Goal: Task Accomplishment & Management: Complete application form

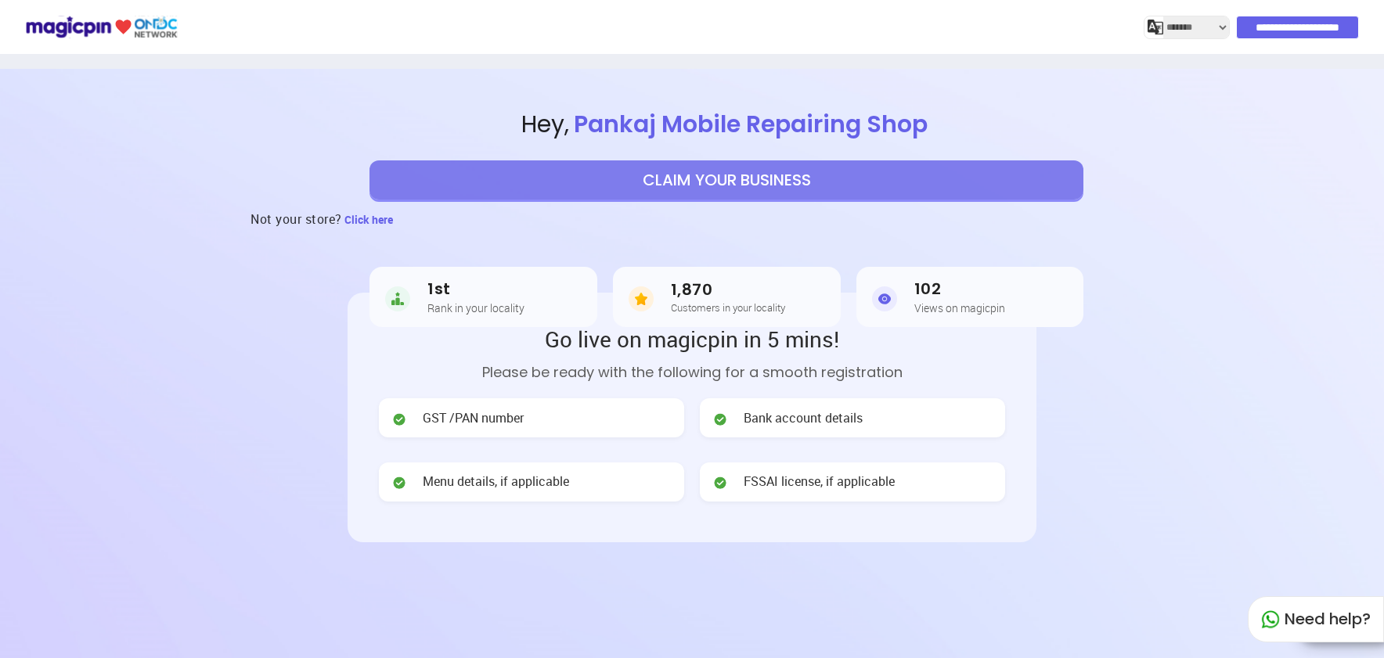
select select "*******"
click at [1160, 428] on header "**********" at bounding box center [692, 401] width 1384 height 665
click at [798, 179] on button "CLAIM YOUR BUSINESS" at bounding box center [726, 179] width 714 height 39
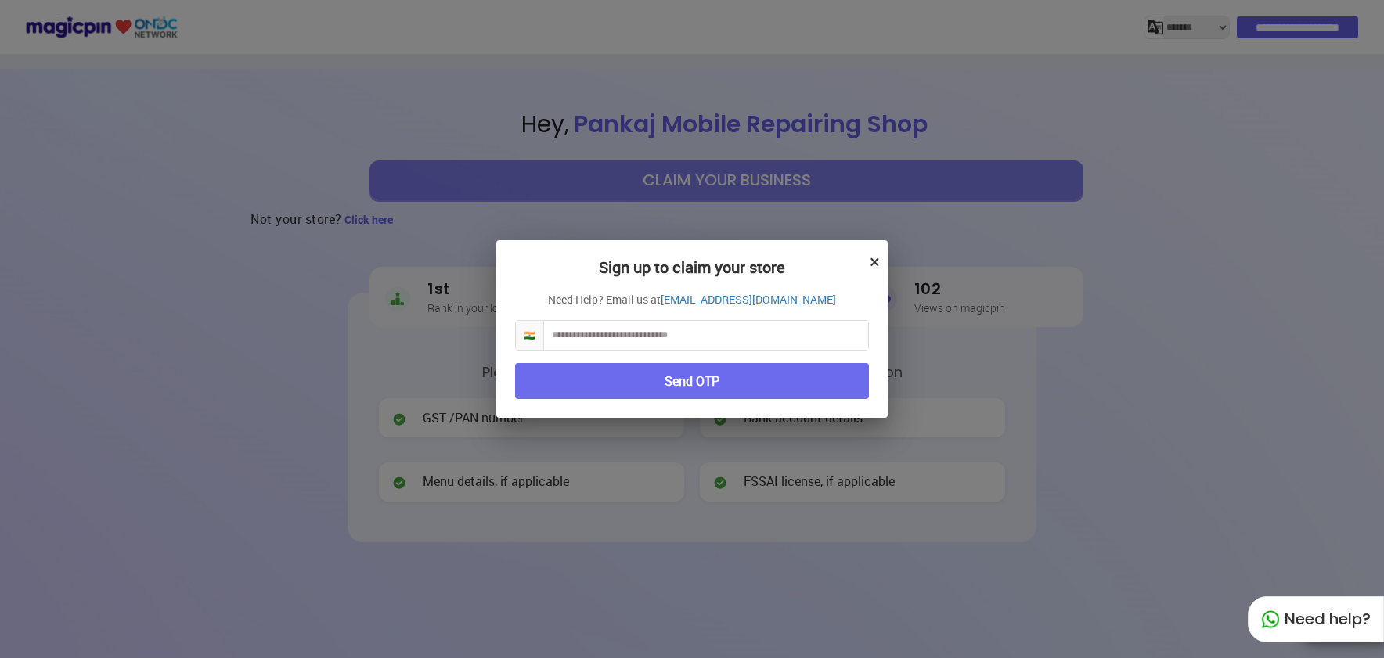
click at [674, 342] on input "text" at bounding box center [706, 335] width 324 height 29
click at [652, 333] on input "text" at bounding box center [706, 335] width 324 height 29
type input "**********"
click at [683, 380] on button "Send OTP" at bounding box center [692, 381] width 354 height 37
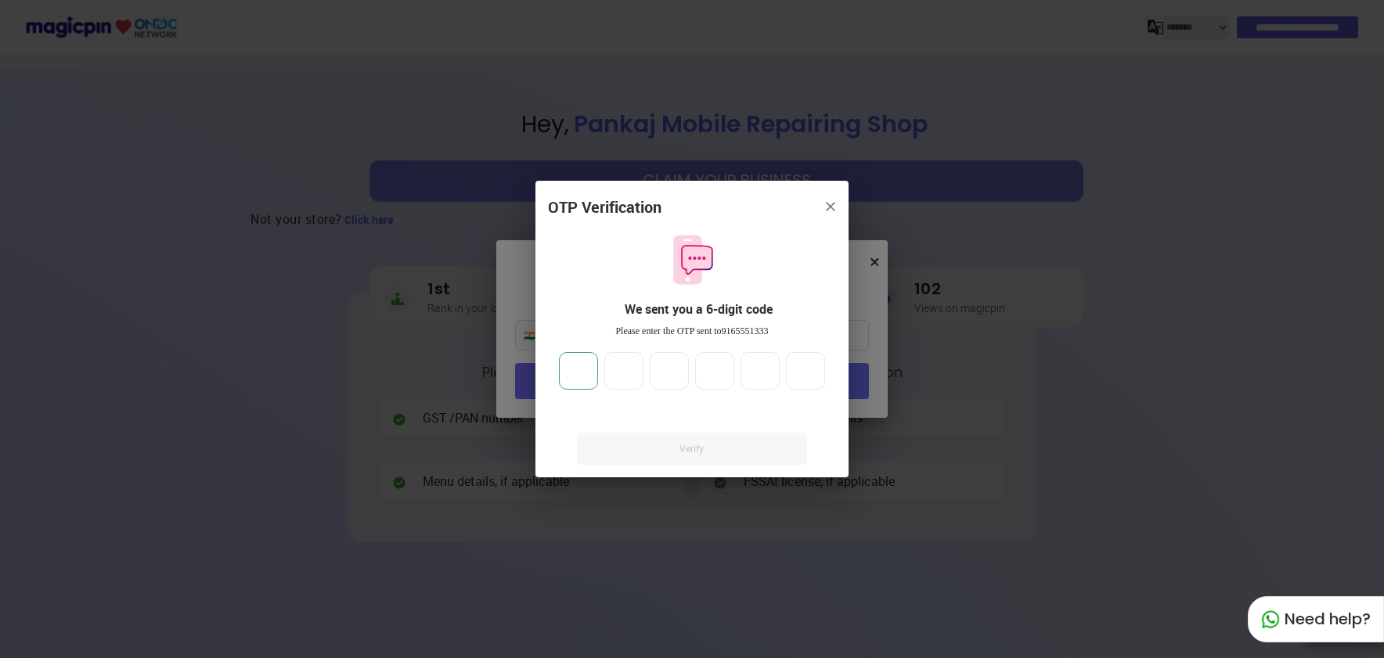
click at [572, 378] on input "number" at bounding box center [578, 371] width 39 height 38
type input "*"
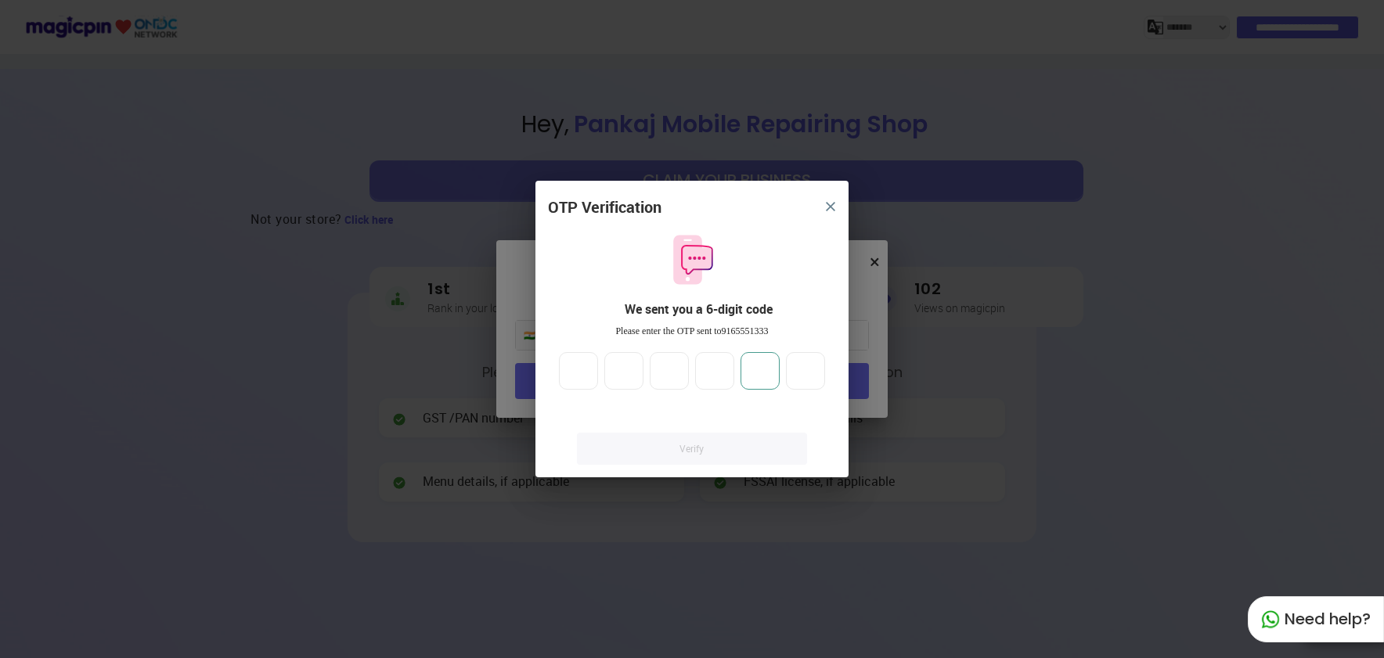
type input "*"
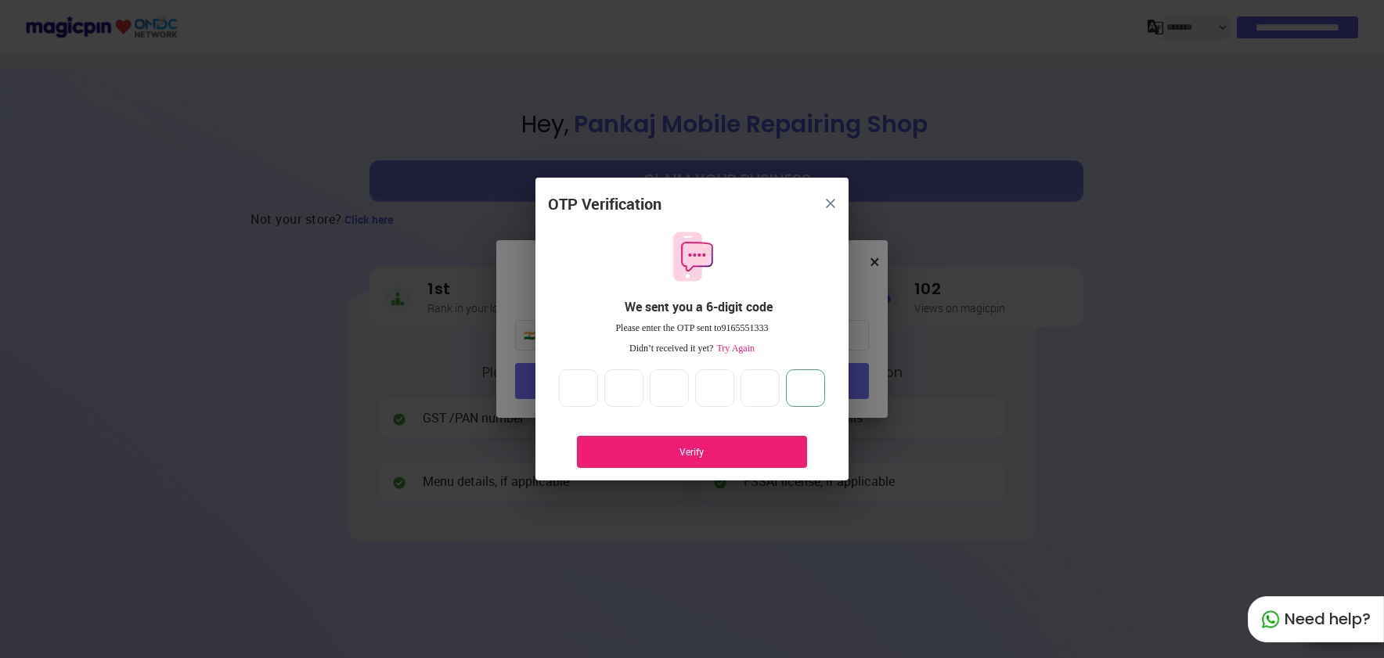
type input "*"
click at [690, 451] on div "Verify" at bounding box center [691, 451] width 183 height 13
click at [745, 350] on span "Try Again" at bounding box center [733, 348] width 41 height 11
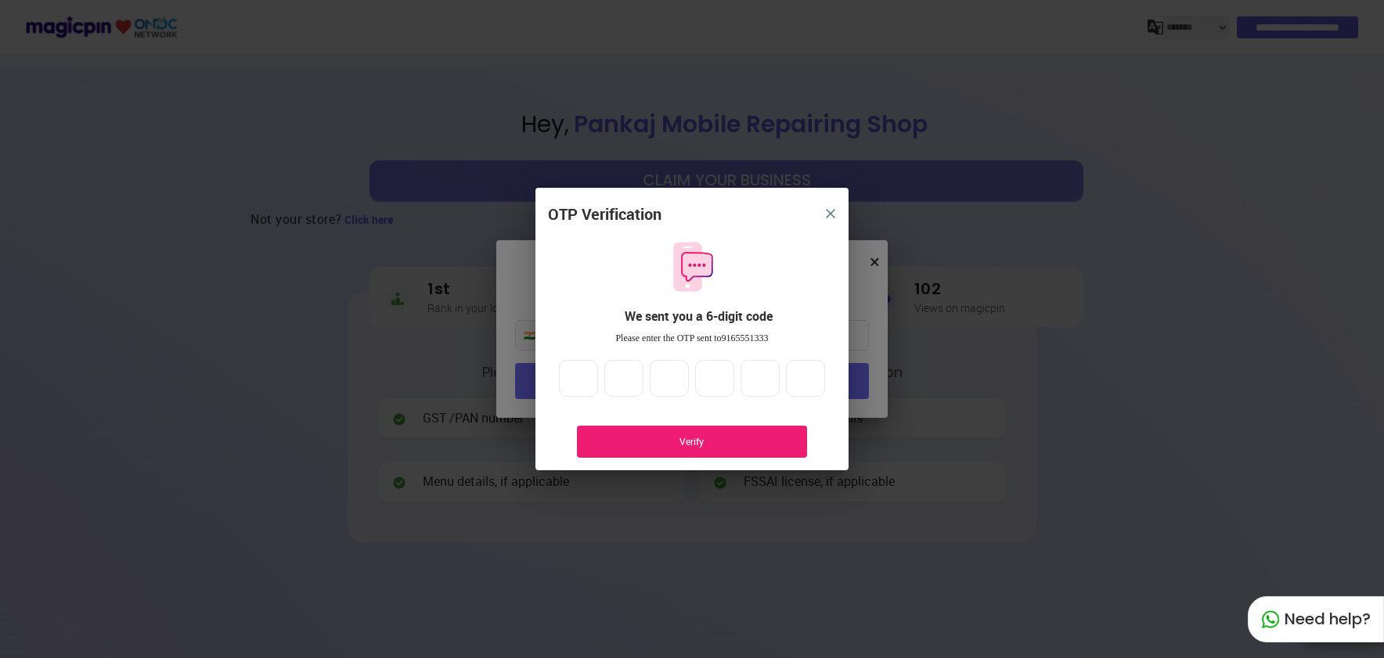
click at [690, 449] on div "Verify" at bounding box center [692, 442] width 230 height 32
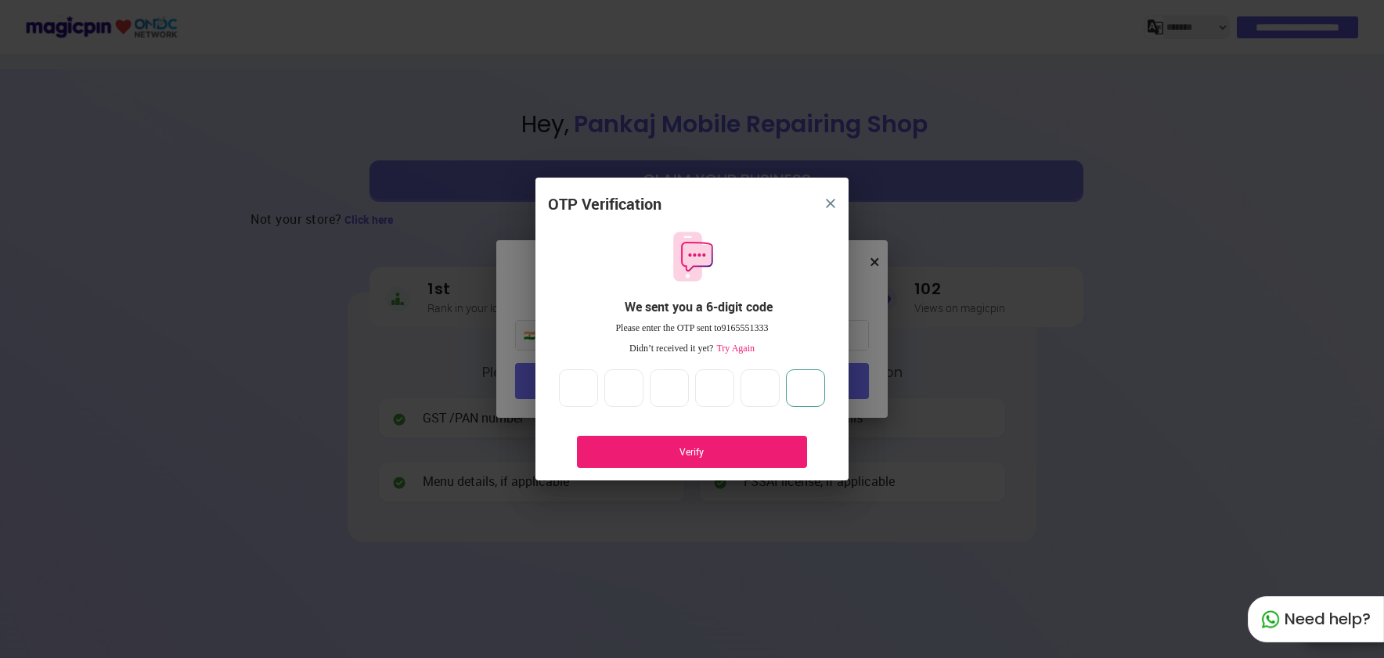
drag, startPoint x: 823, startPoint y: 384, endPoint x: 720, endPoint y: 388, distance: 102.6
click at [720, 388] on div "* * * * * *" at bounding box center [692, 388] width 272 height 38
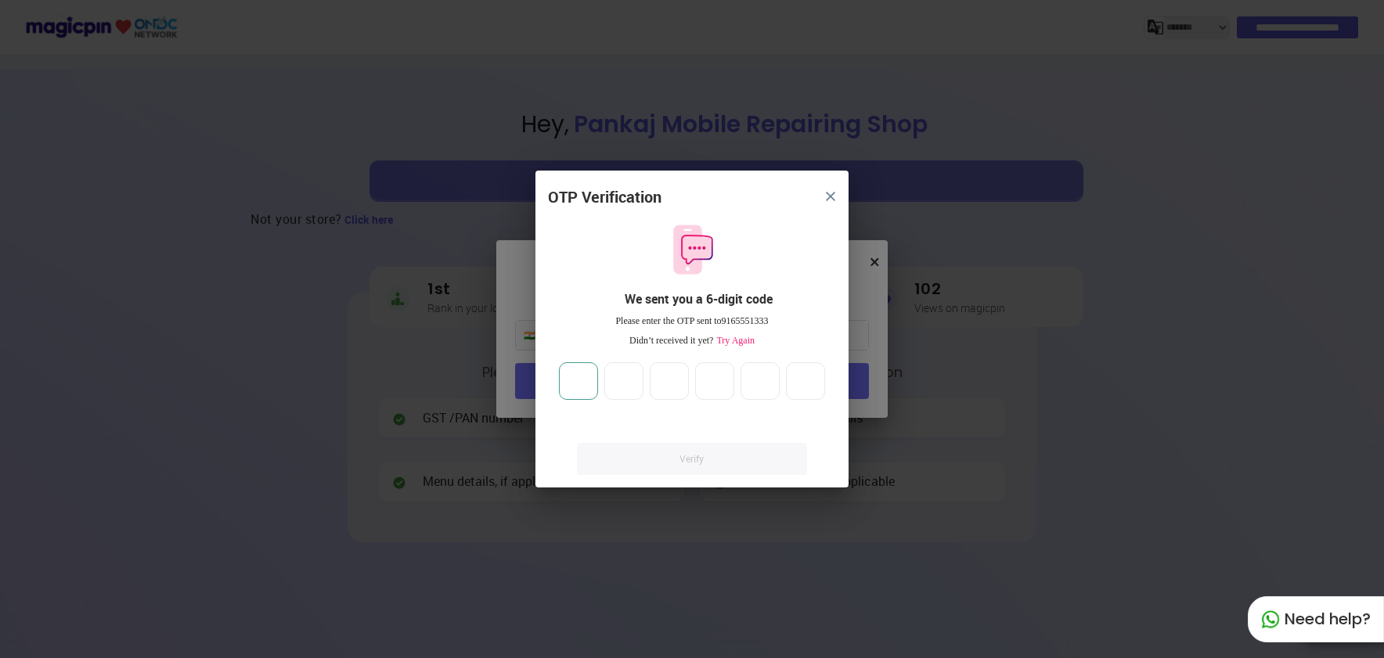
type input "*"
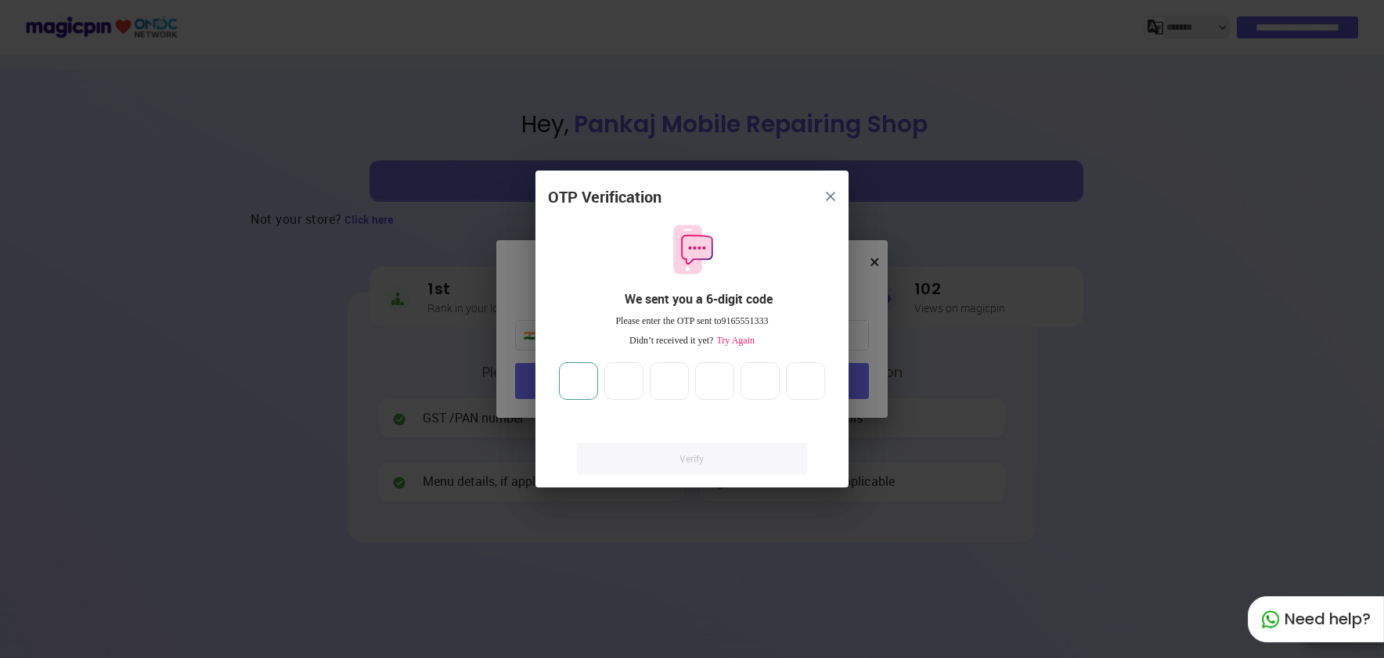
type input "*"
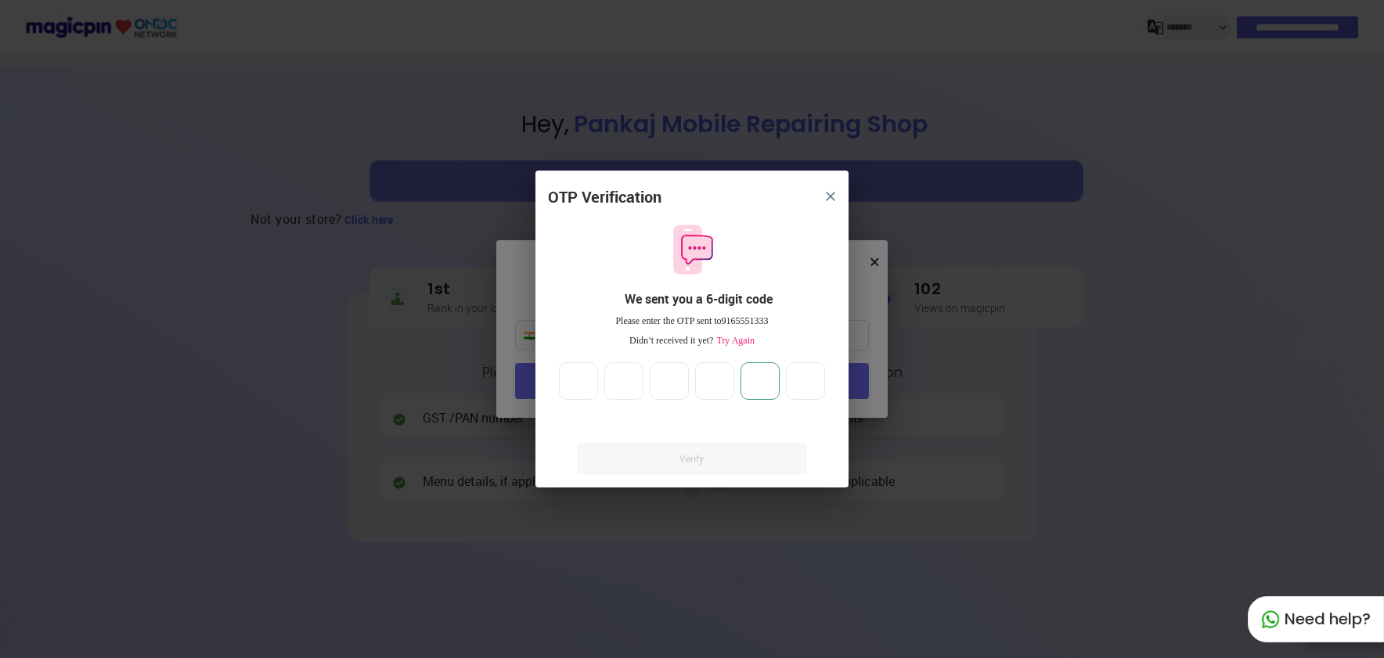
type input "*"
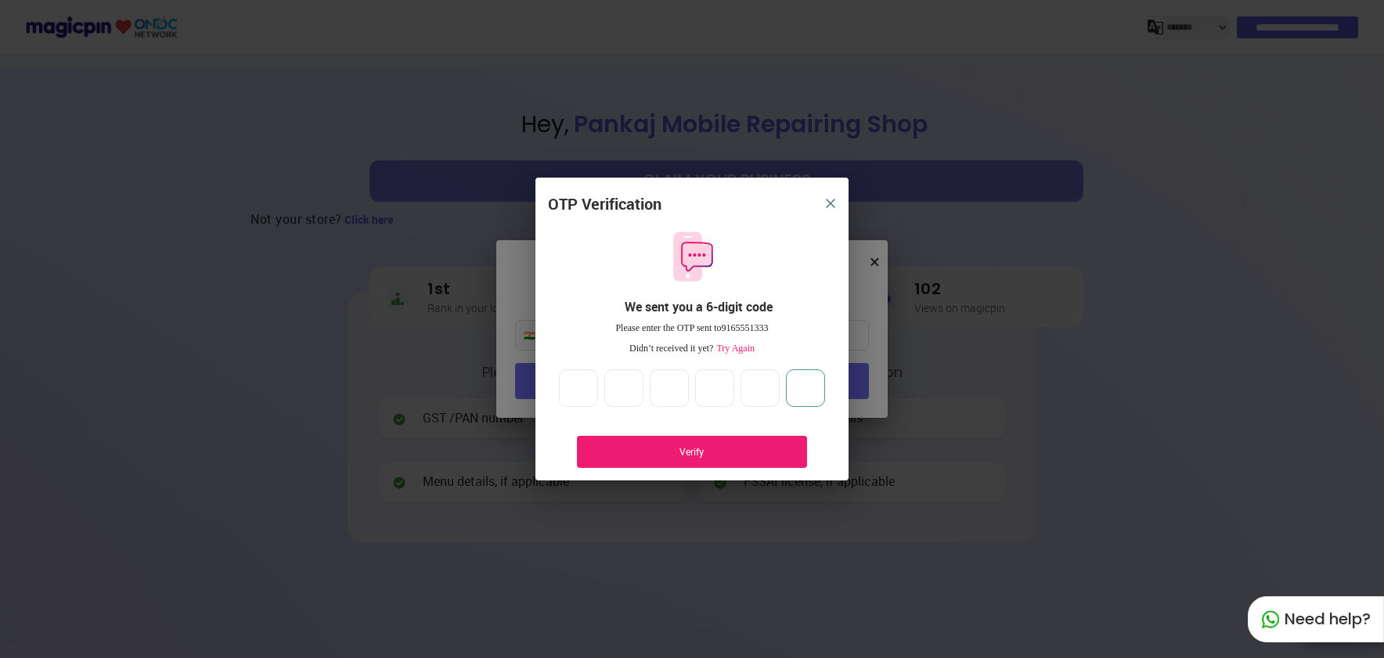
type input "*"
click at [703, 454] on div "Verify" at bounding box center [691, 451] width 183 height 13
click at [827, 203] on img "close" at bounding box center [830, 203] width 9 height 9
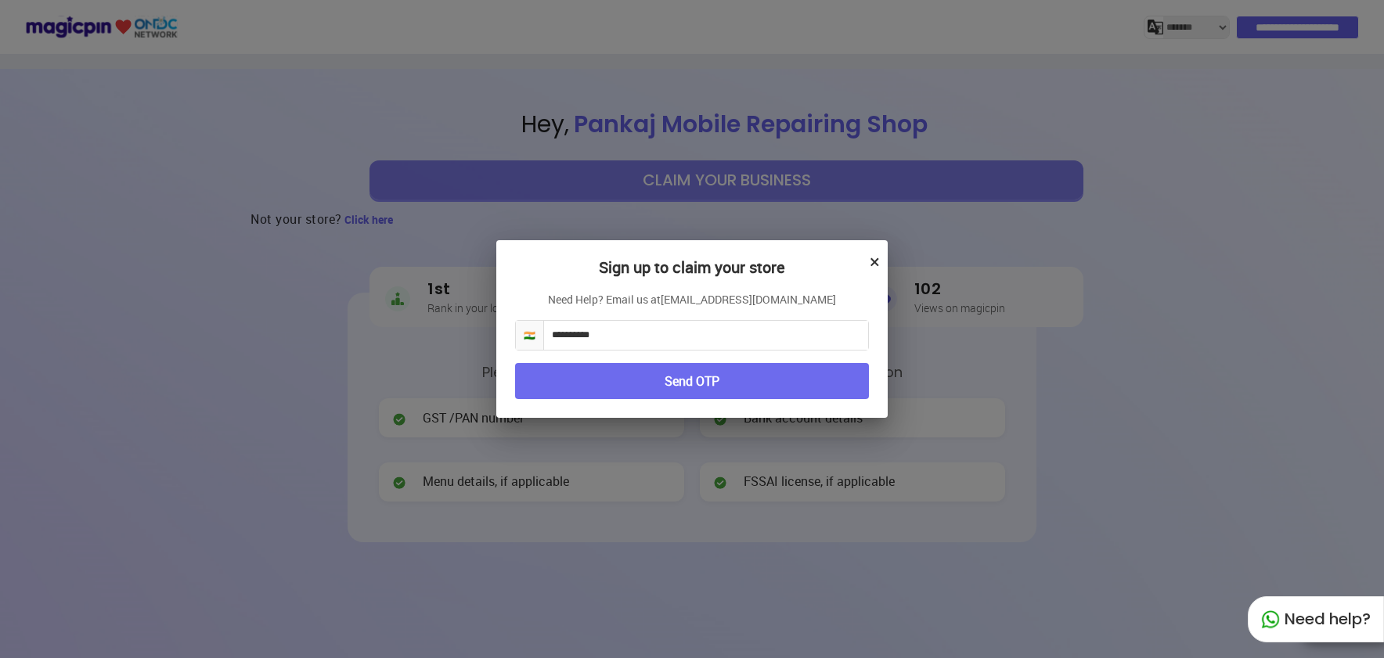
click at [733, 298] on link "partner@magicpin.in" at bounding box center [748, 300] width 175 height 16
click at [737, 386] on button "Send OTP" at bounding box center [692, 381] width 354 height 37
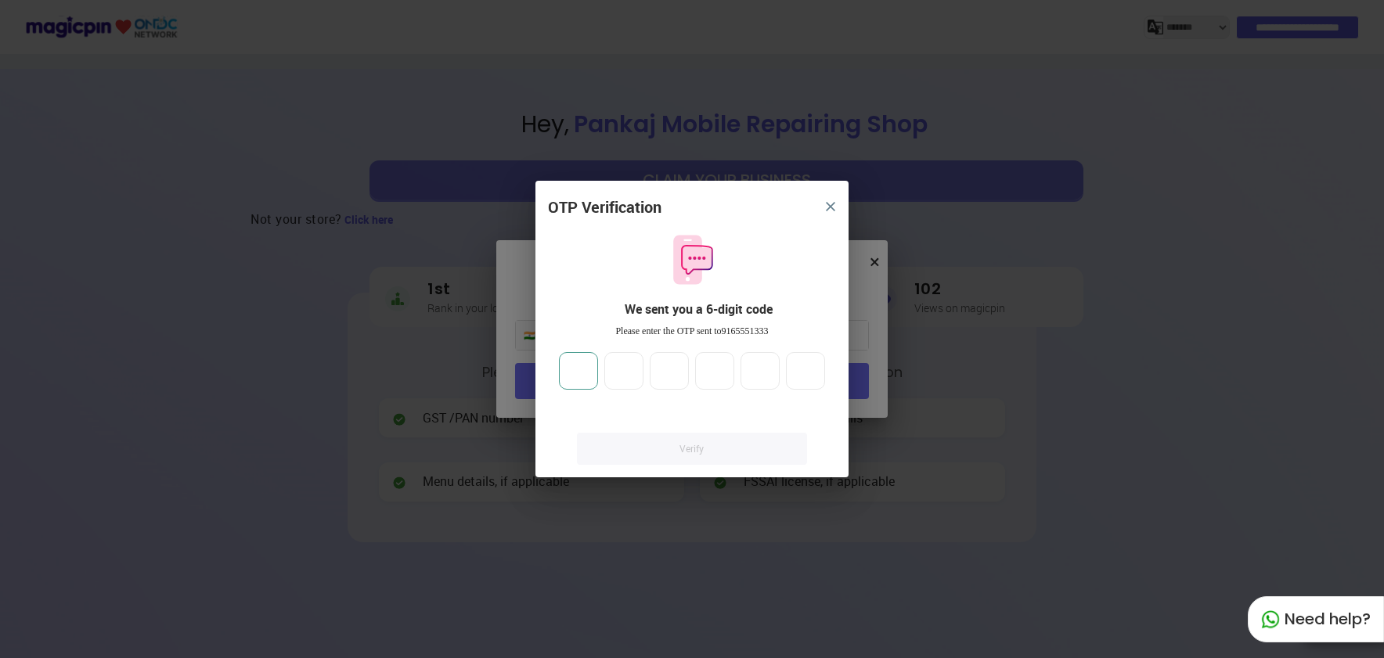
click at [581, 377] on input "number" at bounding box center [578, 371] width 39 height 38
type input "*"
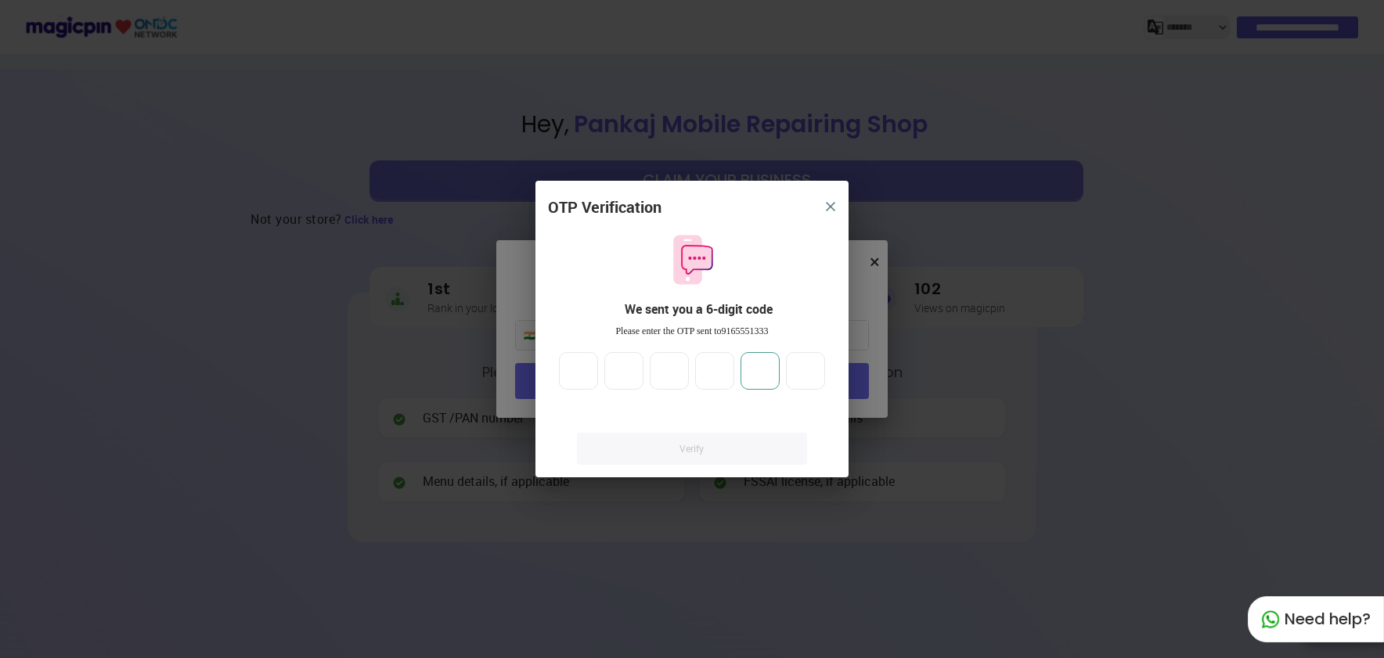
type input "*"
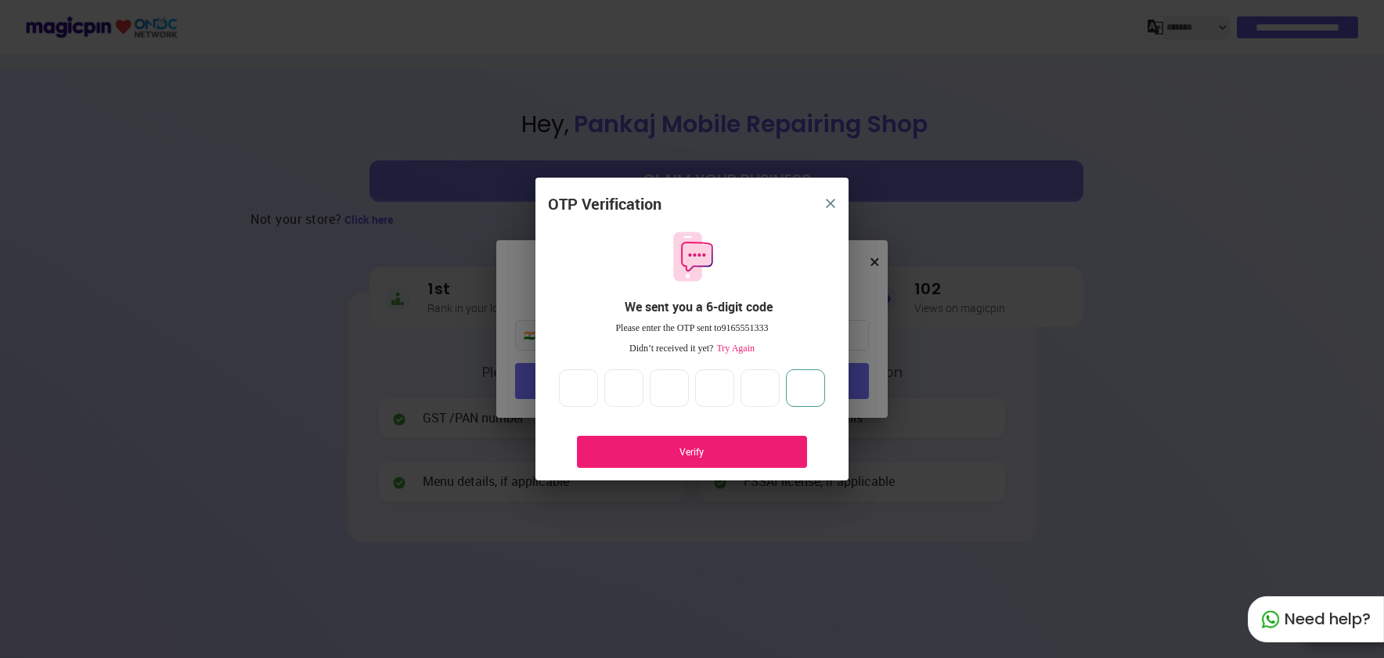
type input "*"
click at [691, 450] on div "Verify" at bounding box center [691, 451] width 183 height 13
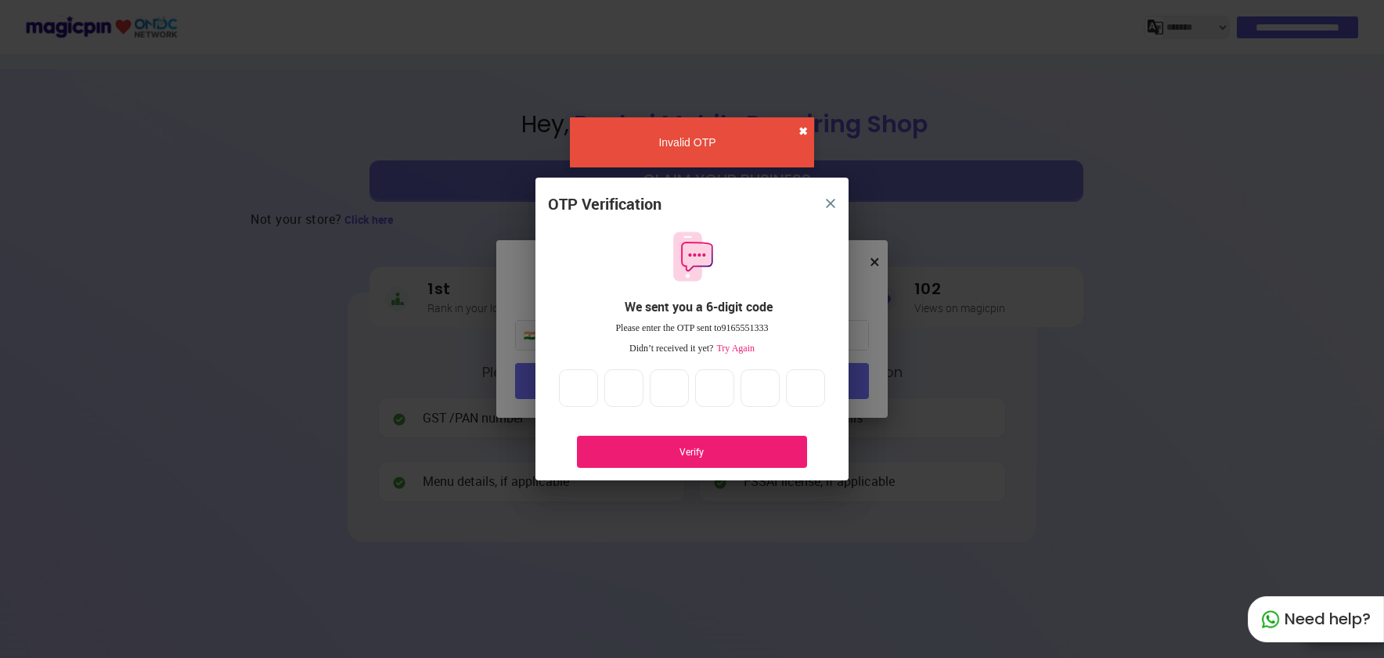
click at [801, 134] on button "✖" at bounding box center [802, 132] width 9 height 16
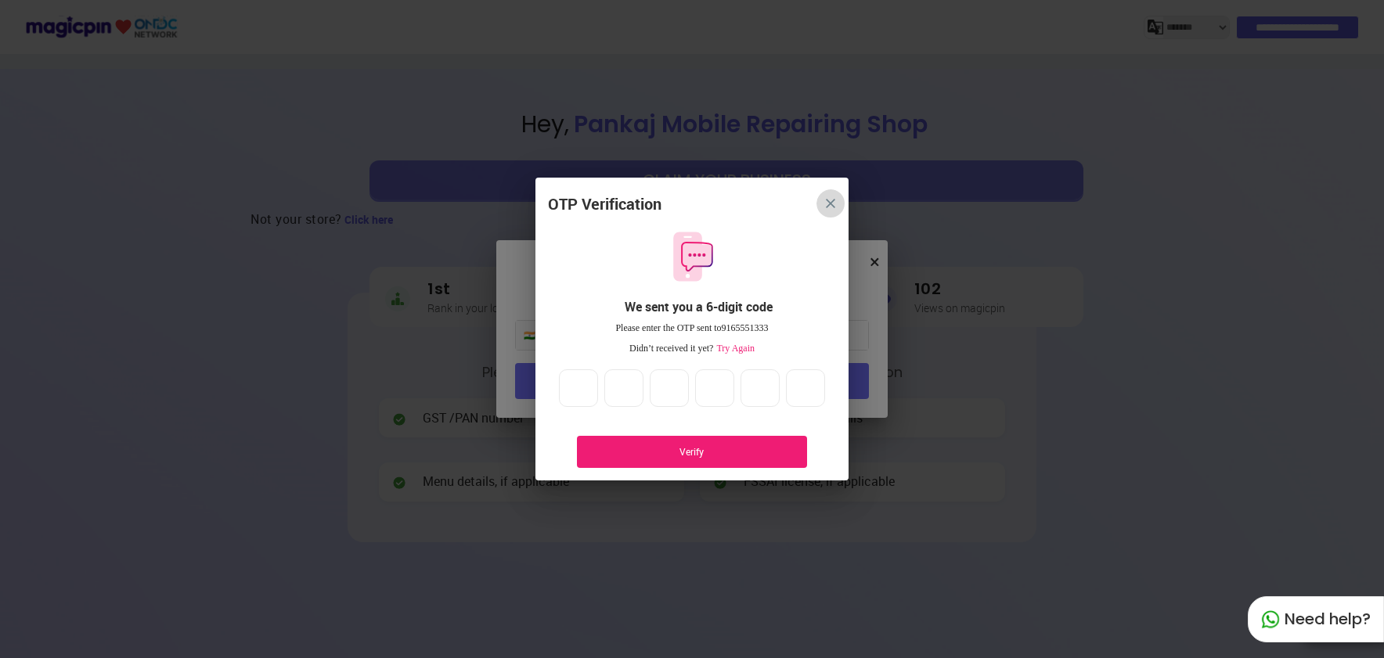
click at [830, 204] on img "close" at bounding box center [830, 203] width 9 height 9
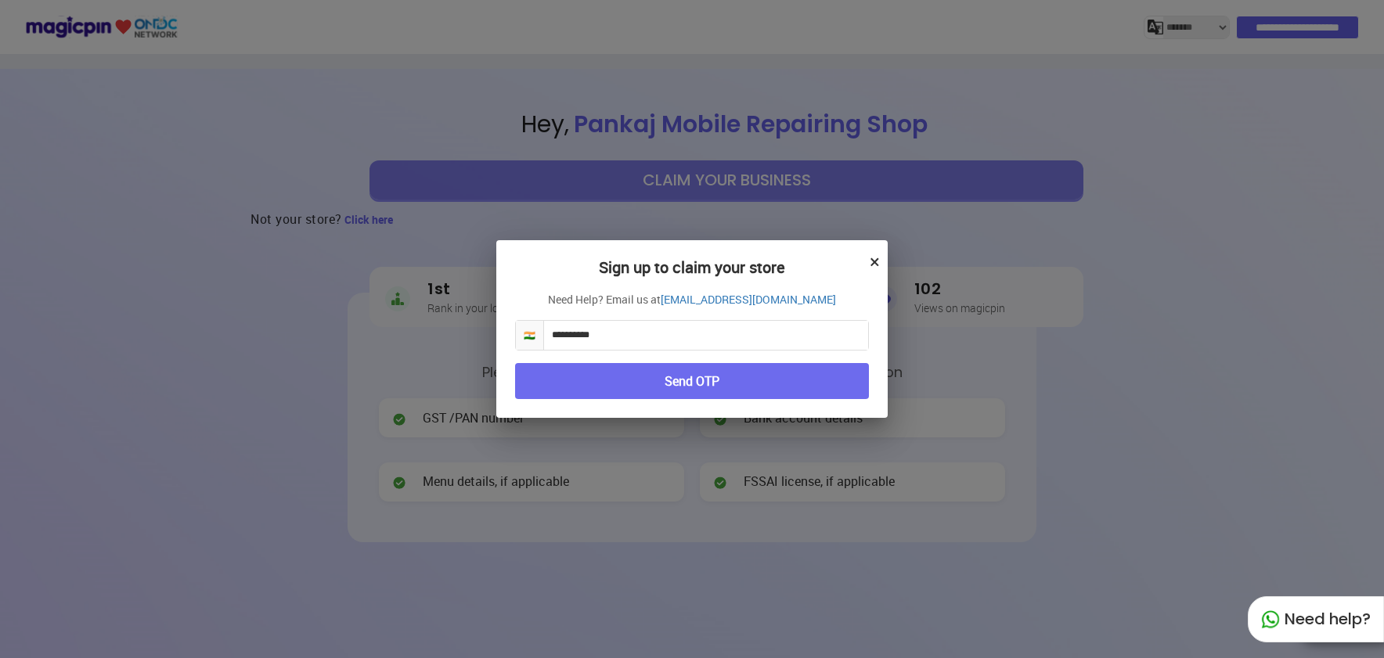
click at [875, 264] on button "×" at bounding box center [875, 261] width 10 height 27
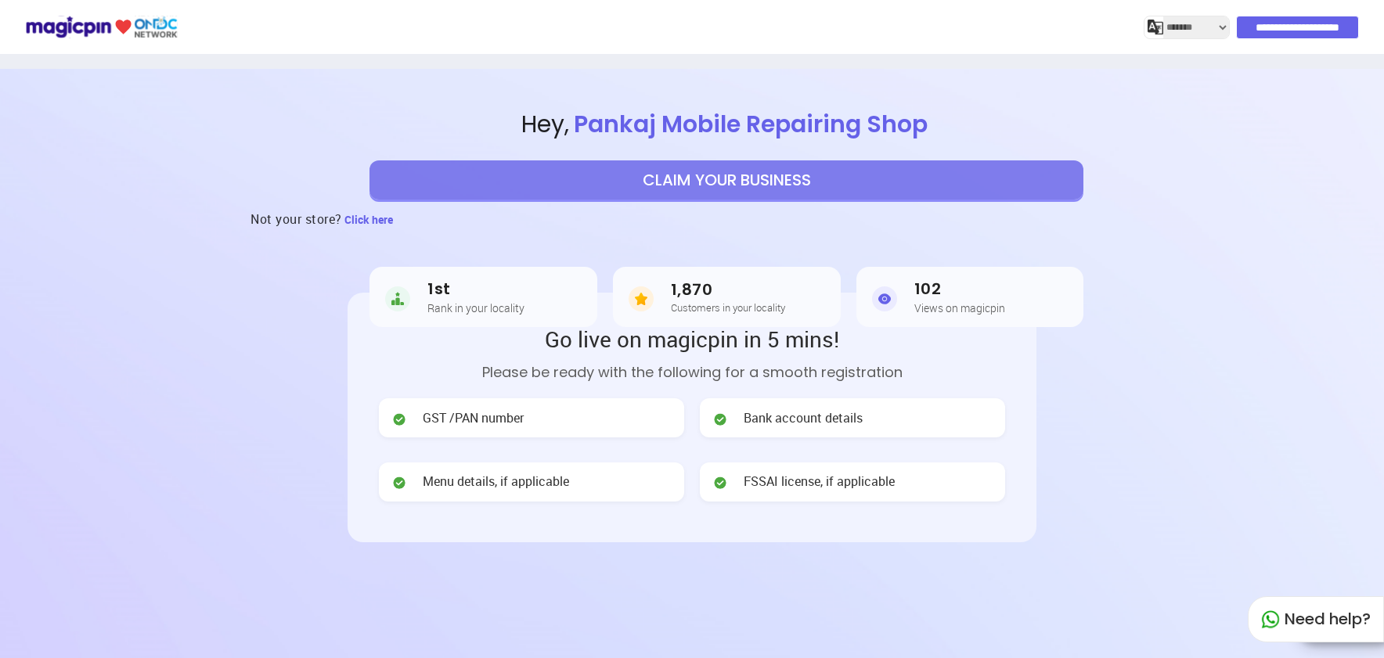
click at [974, 428] on div "Bank account details" at bounding box center [852, 417] width 305 height 39
click at [366, 223] on span "Click here" at bounding box center [368, 219] width 49 height 15
select select "*******"
